Goal: Information Seeking & Learning: Learn about a topic

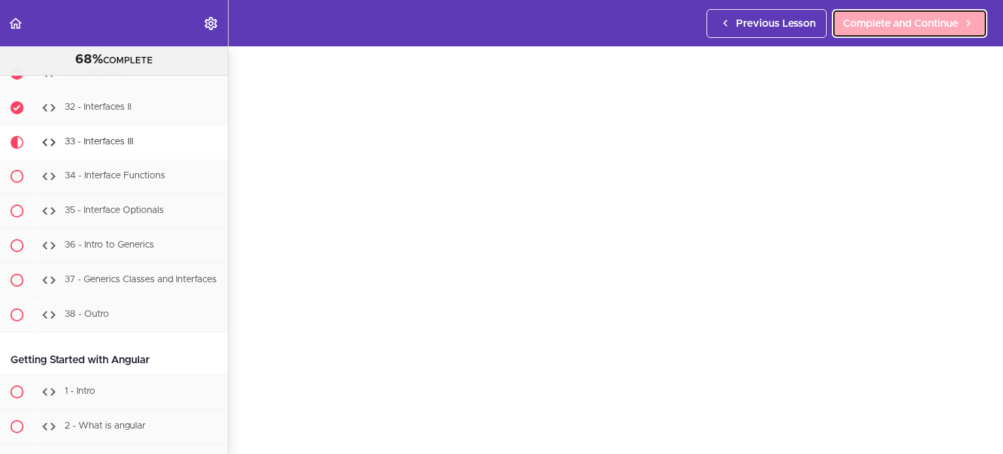
click at [906, 21] on span "Complete and Continue" at bounding box center [900, 24] width 115 height 16
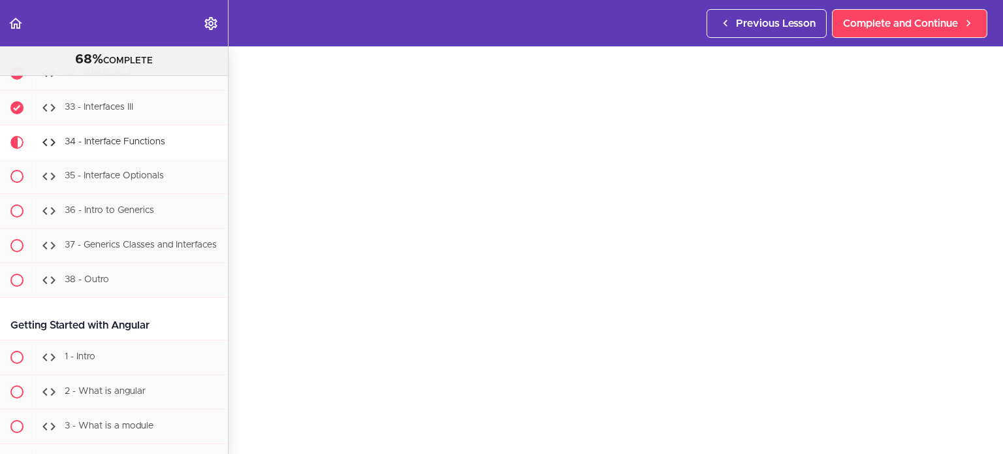
scroll to position [50, 0]
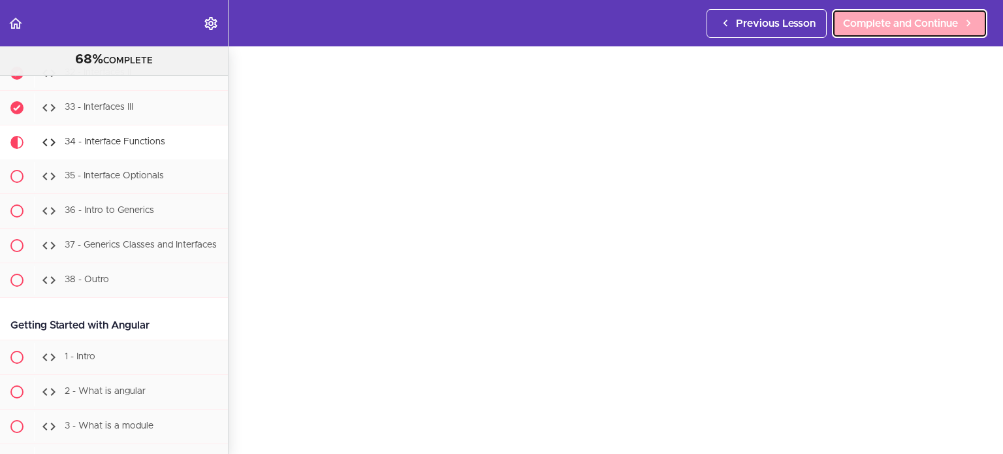
click at [855, 34] on link "Complete and Continue" at bounding box center [909, 23] width 155 height 29
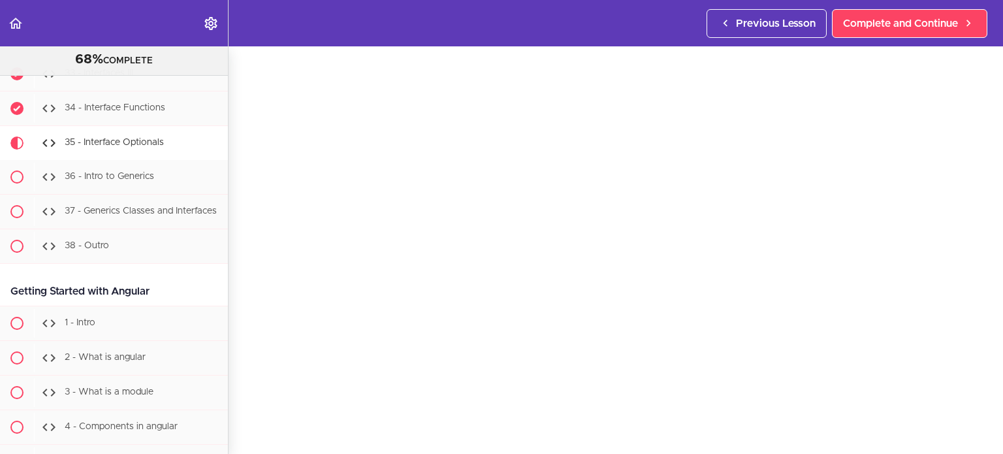
scroll to position [71, 0]
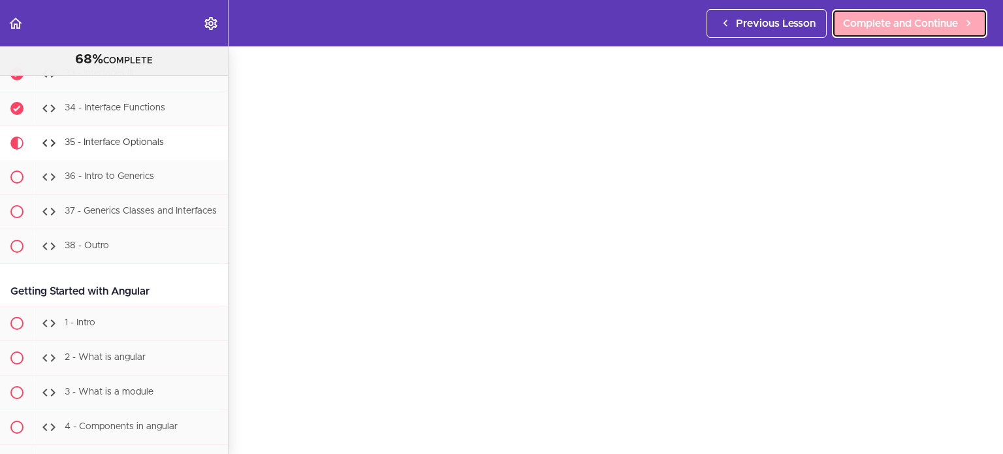
click at [867, 27] on span "Complete and Continue" at bounding box center [900, 24] width 115 height 16
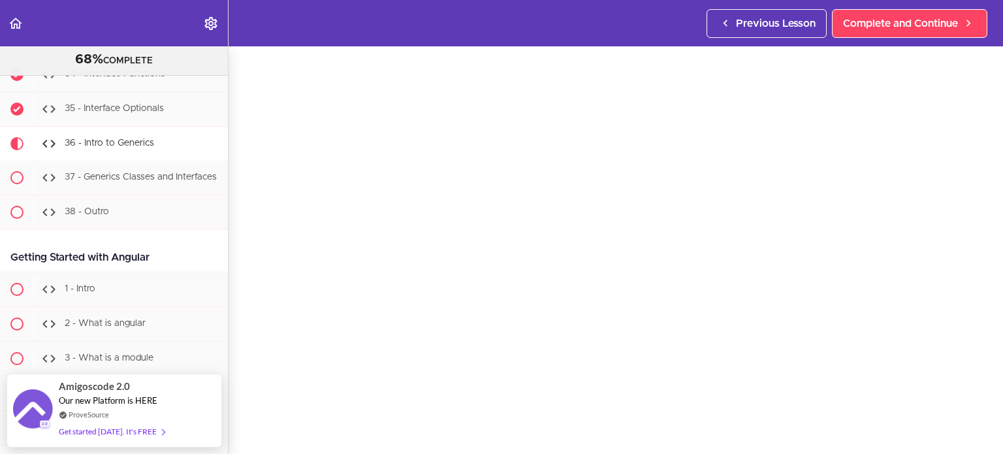
scroll to position [29, 0]
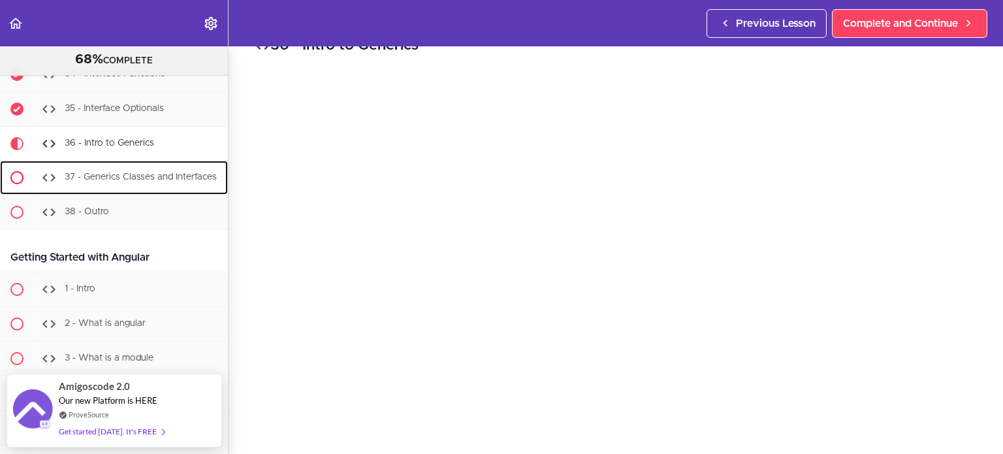
click at [142, 163] on div "37 - Generics Classes and Interfaces" at bounding box center [131, 177] width 194 height 29
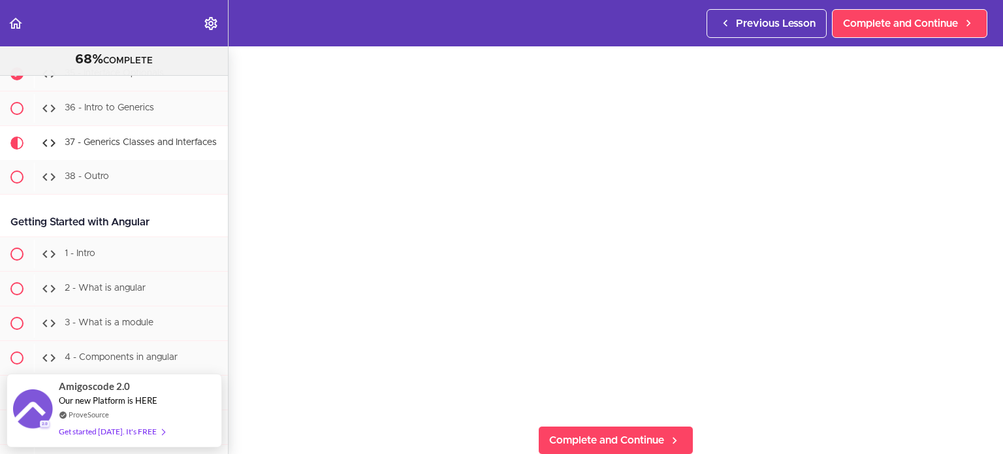
scroll to position [23806, 0]
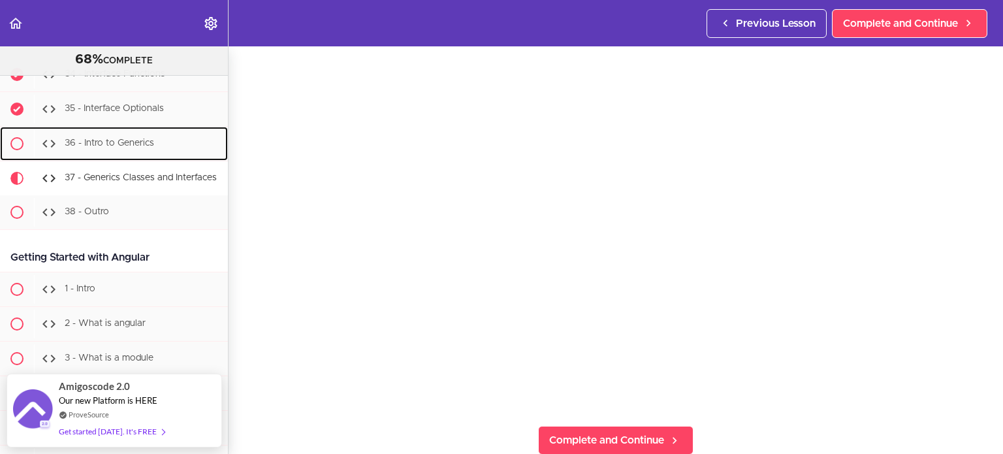
click at [97, 129] on div "36 - Intro to Generics" at bounding box center [131, 143] width 194 height 29
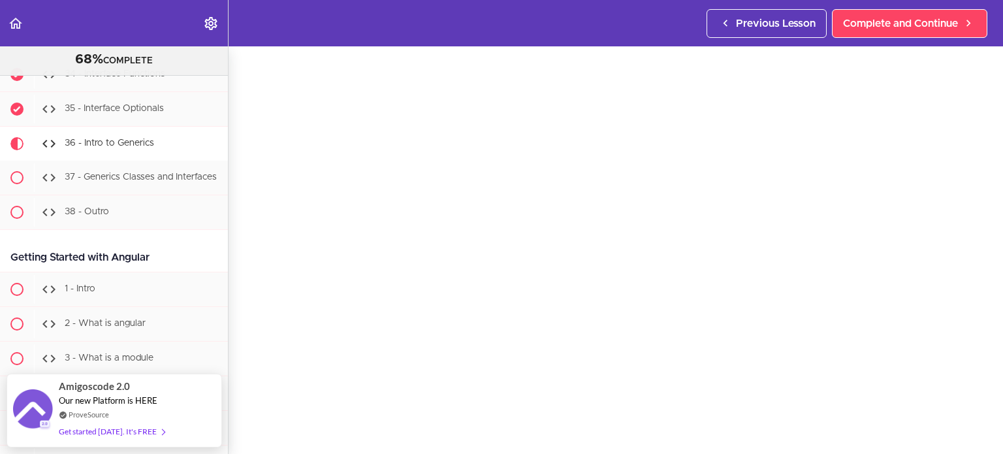
scroll to position [52, 0]
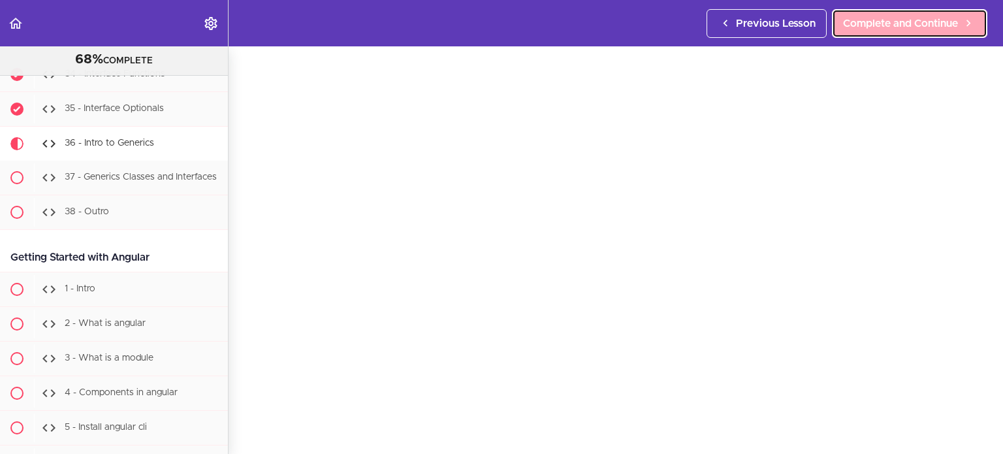
click at [872, 31] on link "Complete and Continue" at bounding box center [909, 23] width 155 height 29
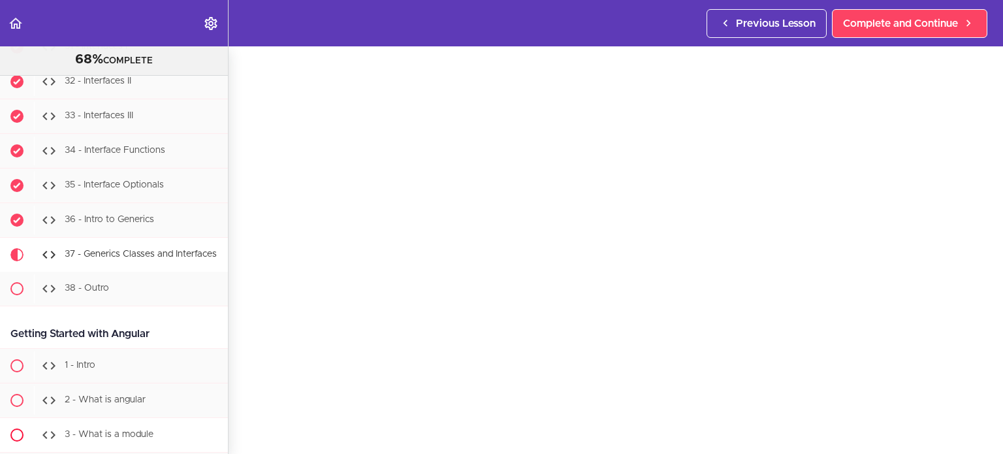
scroll to position [23731, 0]
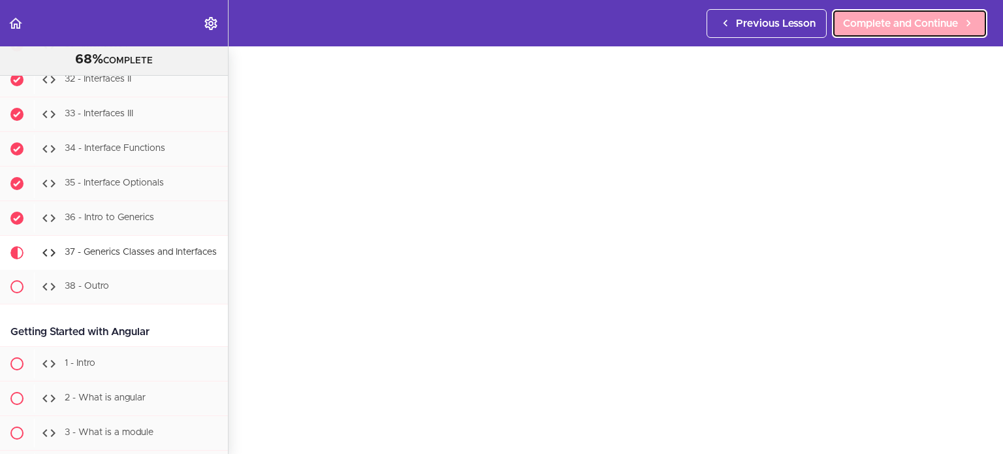
click at [887, 33] on link "Complete and Continue" at bounding box center [909, 23] width 155 height 29
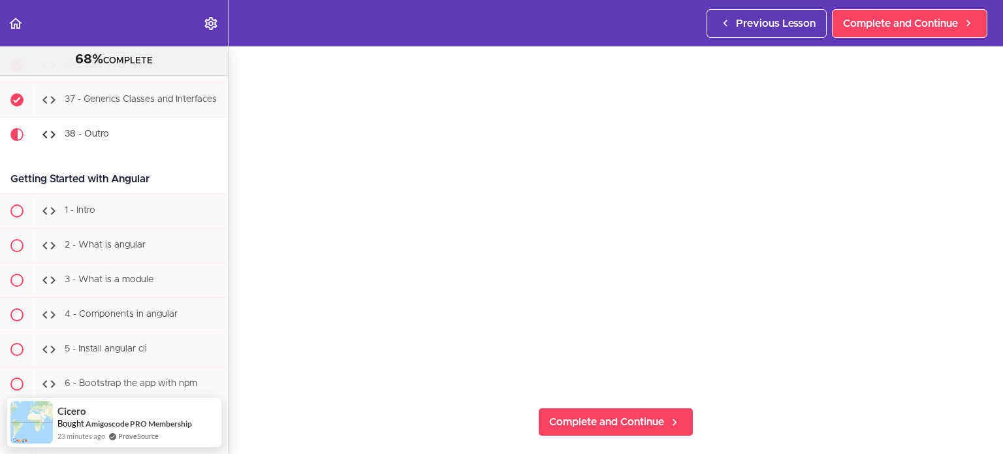
scroll to position [133, 0]
